Goal: Find specific page/section: Locate a particular part of the current website

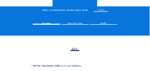
scroll to position [35, 0]
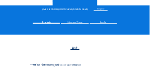
click at [57, 65] on div "Camera 2" at bounding box center [77, 67] width 92 height 7
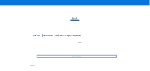
scroll to position [67, 0]
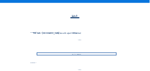
click at [83, 54] on div "Go to images" at bounding box center [77, 54] width 80 height 3
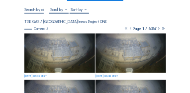
scroll to position [54, 0]
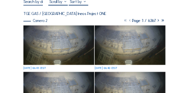
click at [60, 45] on img at bounding box center [58, 44] width 70 height 39
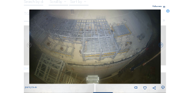
click at [150, 10] on icon at bounding box center [167, 10] width 3 height 3
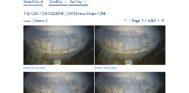
click at [64, 44] on img at bounding box center [58, 44] width 70 height 39
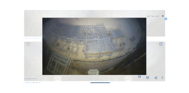
scroll to position [49, 0]
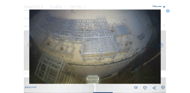
click at [150, 12] on icon at bounding box center [167, 10] width 3 height 3
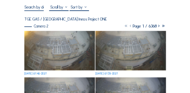
scroll to position [49, 0]
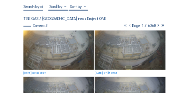
click at [68, 47] on img at bounding box center [58, 49] width 70 height 39
